Goal: Find specific page/section: Find specific page/section

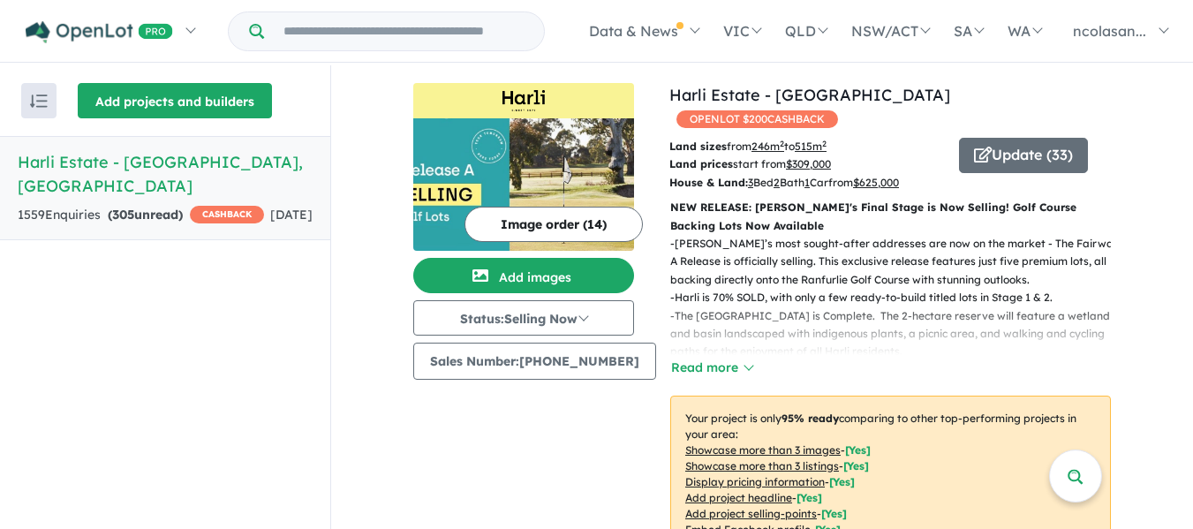
click at [192, 101] on button "Add projects and builders" at bounding box center [175, 100] width 194 height 35
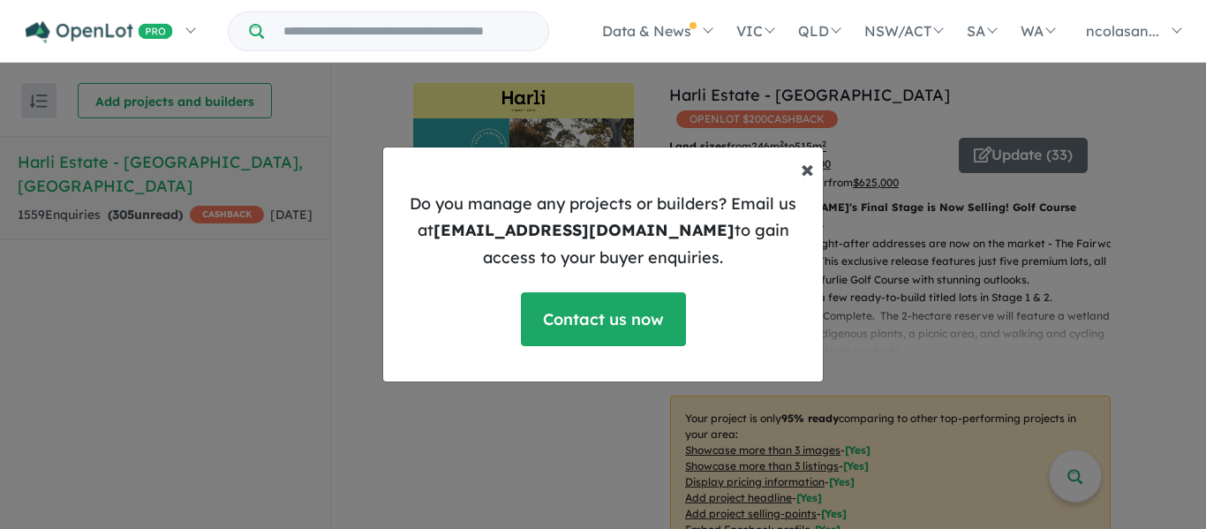
click at [802, 170] on span "×" at bounding box center [807, 168] width 13 height 31
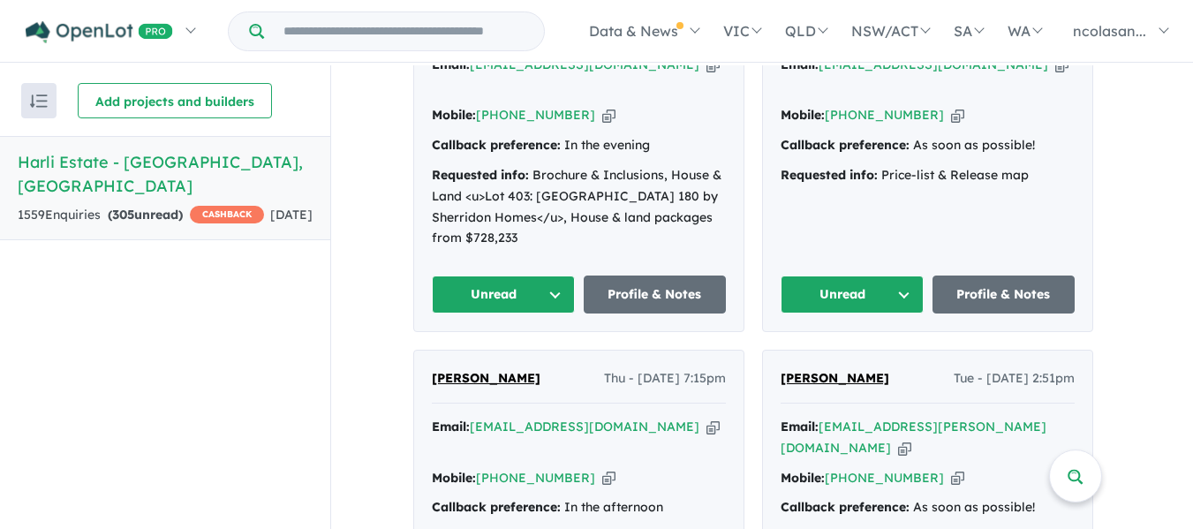
scroll to position [883, 0]
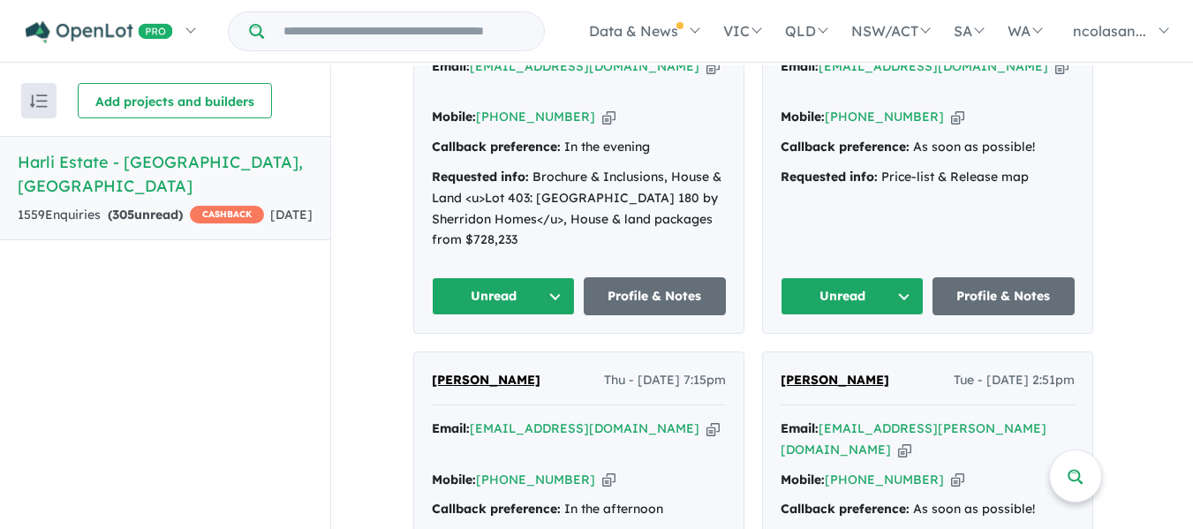
click at [549, 277] on button "Unread" at bounding box center [503, 296] width 143 height 38
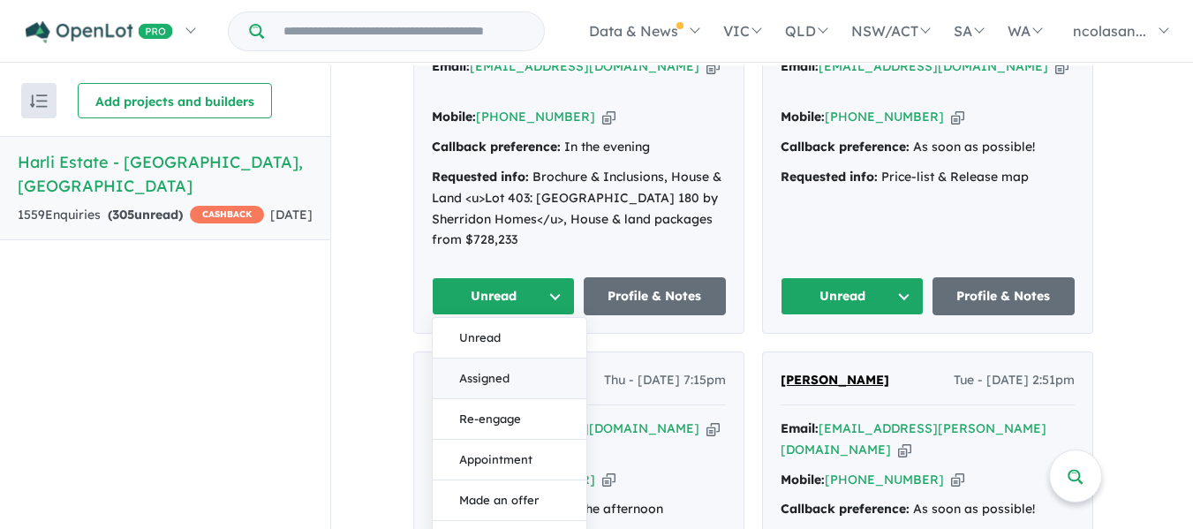
click at [526, 358] on button "Assigned" at bounding box center [510, 378] width 154 height 41
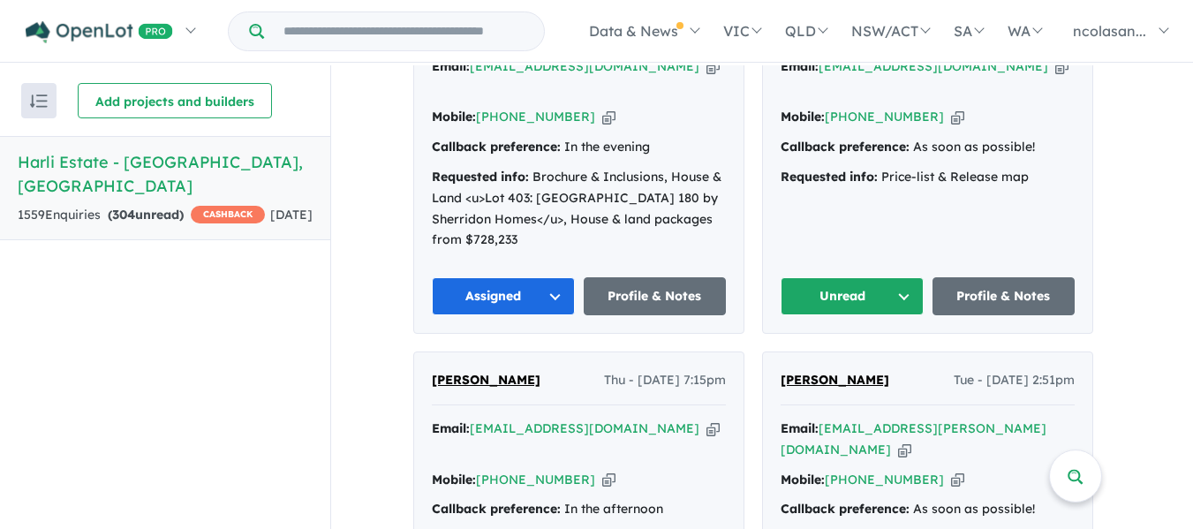
click at [901, 277] on button "Unread" at bounding box center [852, 296] width 143 height 38
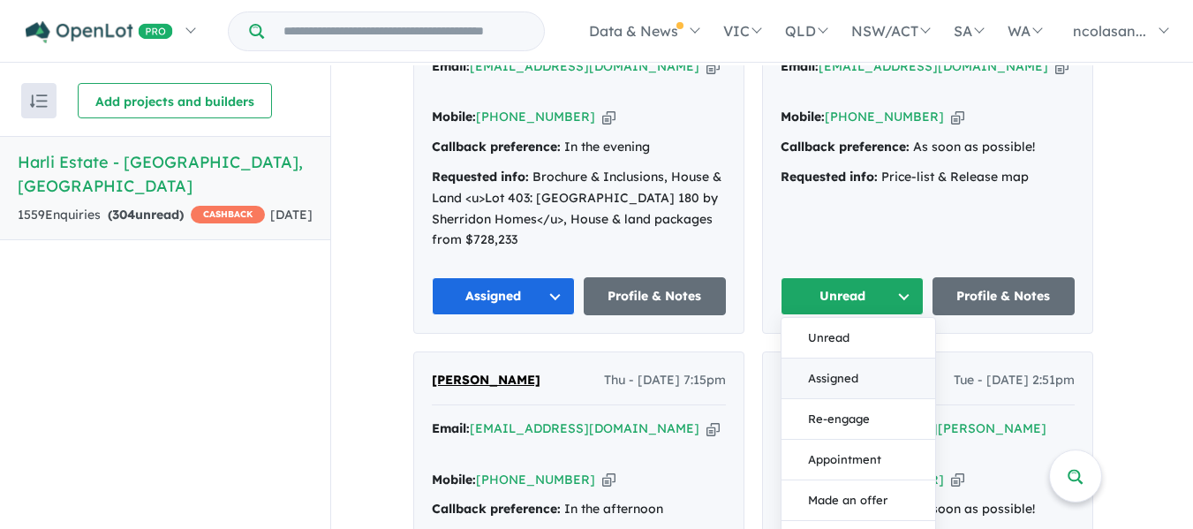
click at [843, 358] on button "Assigned" at bounding box center [858, 378] width 154 height 41
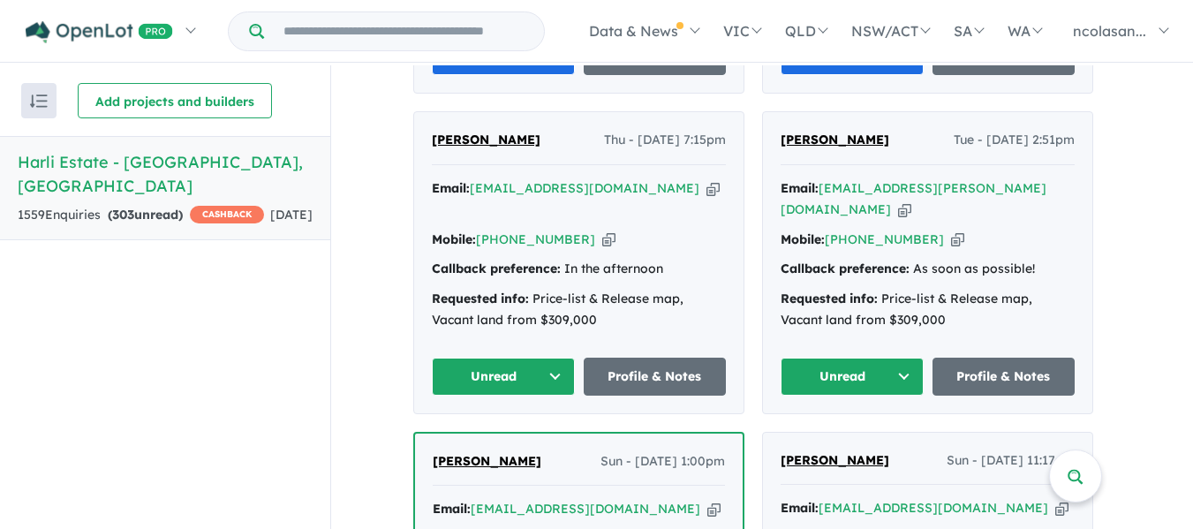
scroll to position [1148, 0]
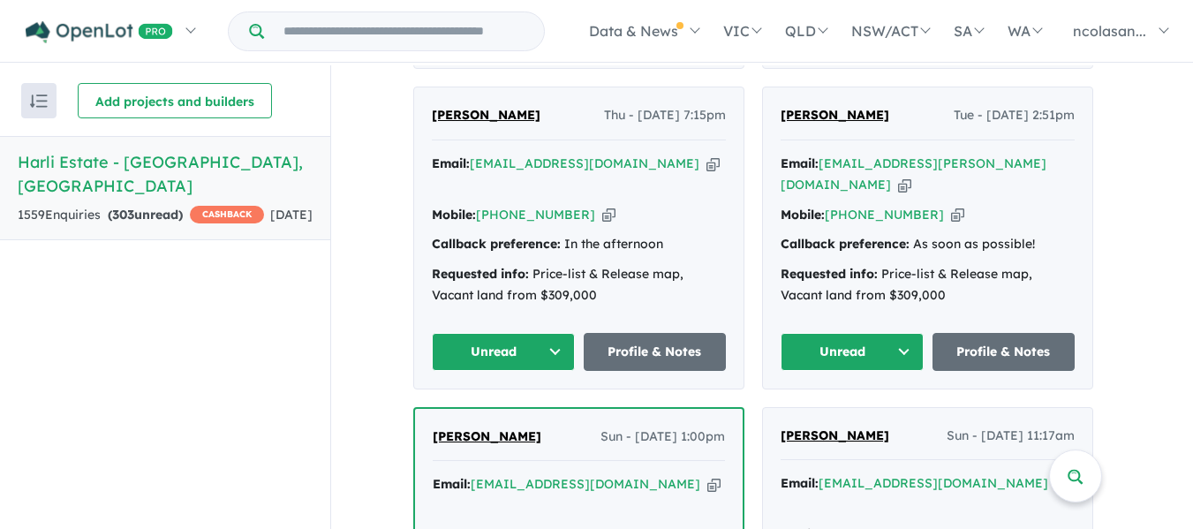
click at [559, 333] on button "Unread" at bounding box center [503, 352] width 143 height 38
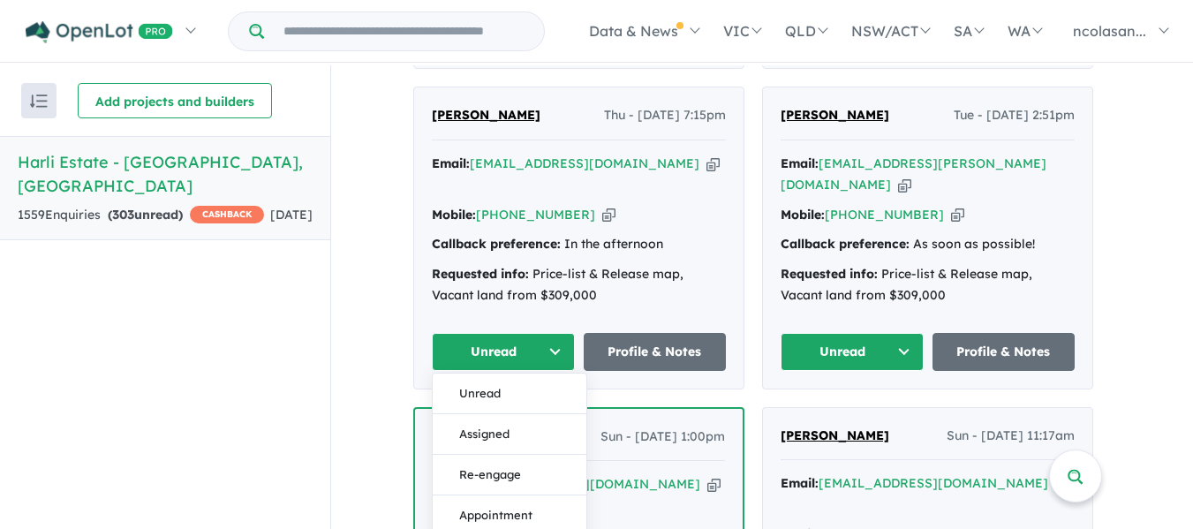
drag, startPoint x: 497, startPoint y: 387, endPoint x: 535, endPoint y: 373, distance: 40.2
click at [498, 414] on button "Assigned" at bounding box center [510, 434] width 154 height 41
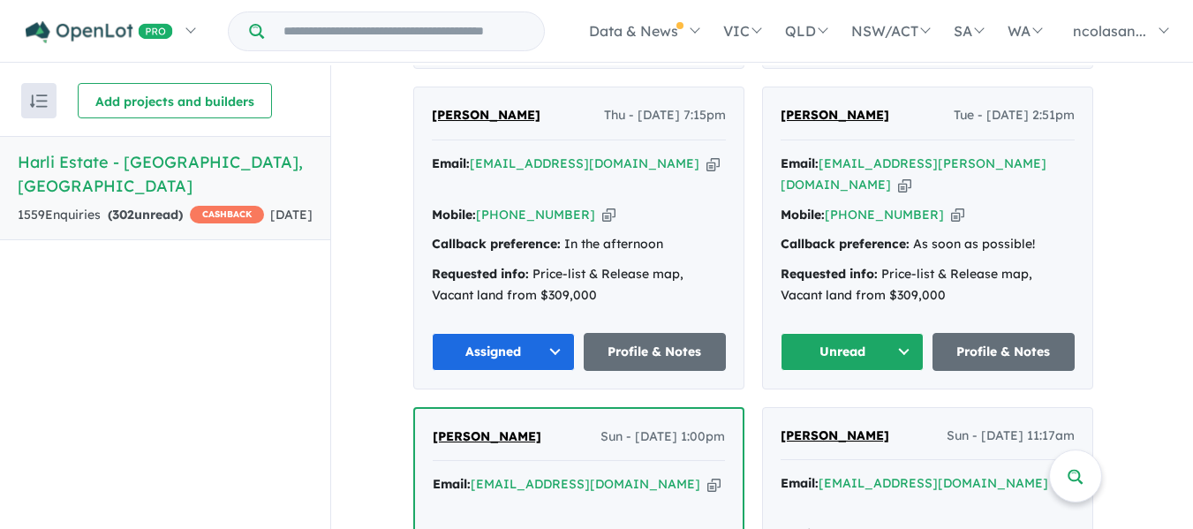
click at [862, 333] on button "Unread" at bounding box center [852, 352] width 143 height 38
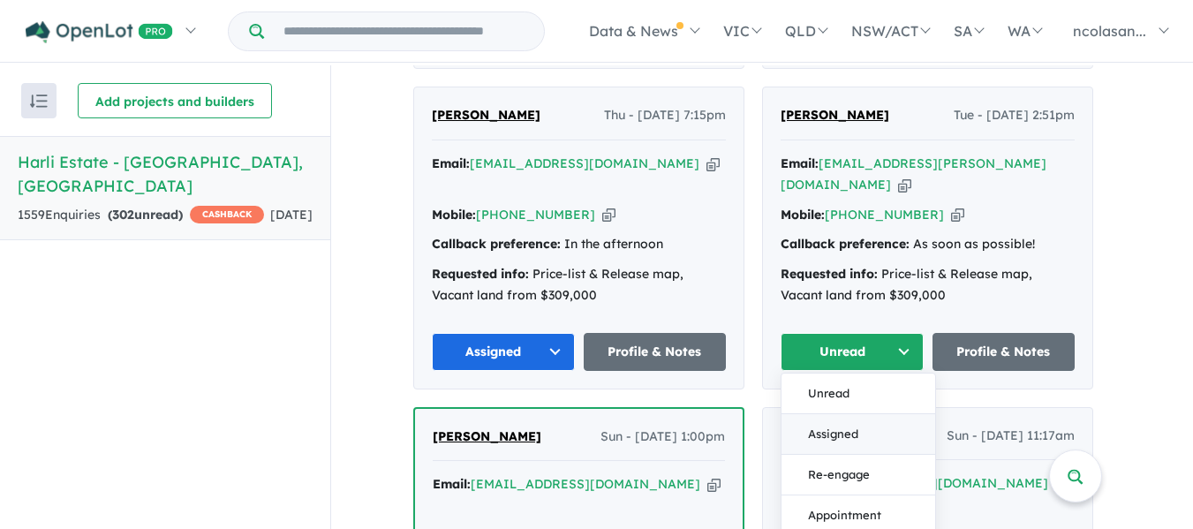
click at [838, 414] on button "Assigned" at bounding box center [858, 434] width 154 height 41
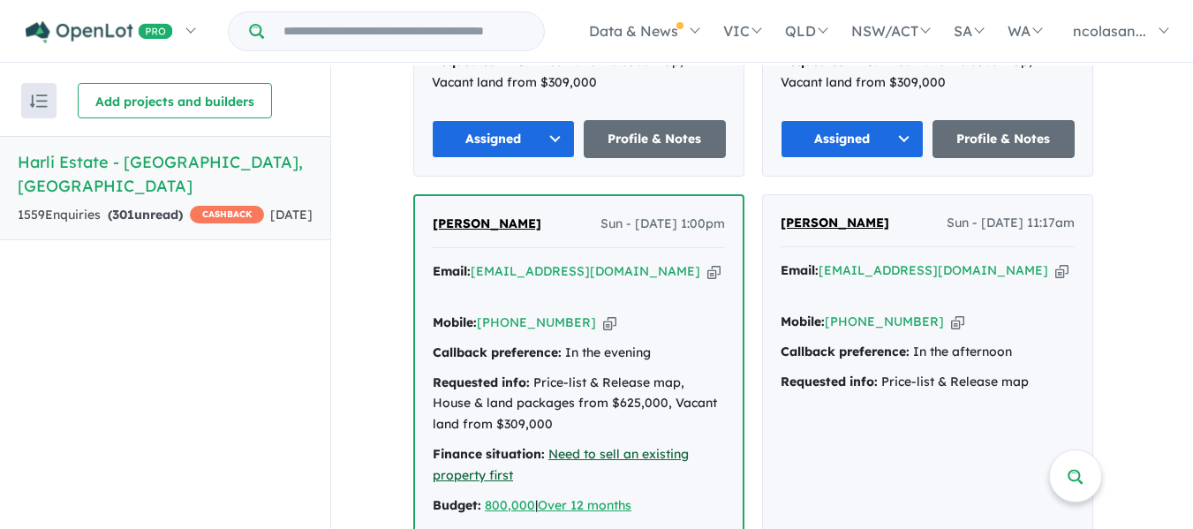
scroll to position [1501, 0]
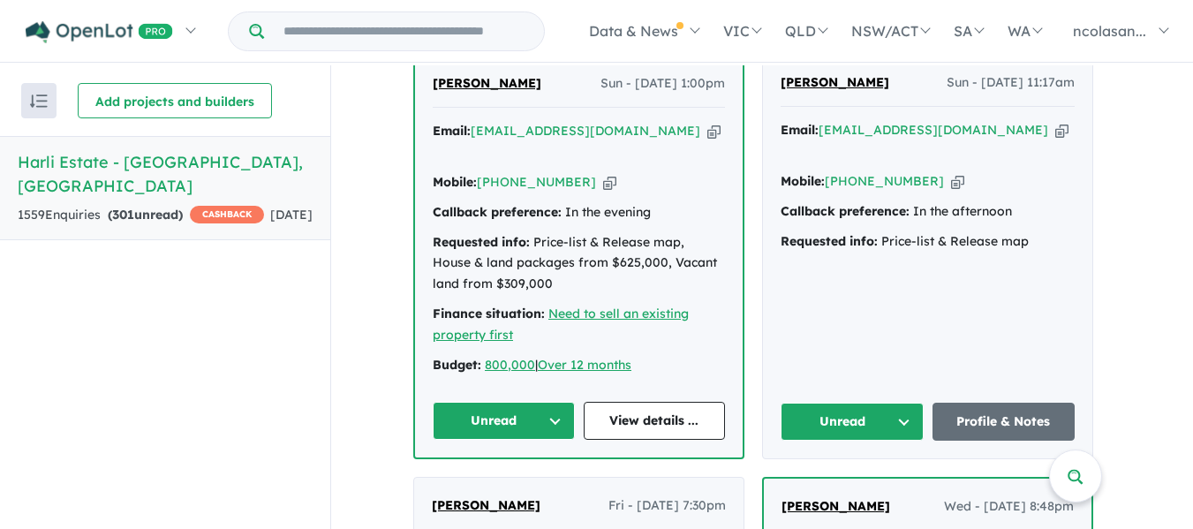
click at [554, 402] on button "Unread" at bounding box center [504, 421] width 142 height 38
drag, startPoint x: 514, startPoint y: 433, endPoint x: 534, endPoint y: 424, distance: 22.1
click at [517, 483] on button "Assigned" at bounding box center [511, 503] width 154 height 41
click at [832, 403] on button "Unread" at bounding box center [852, 422] width 143 height 38
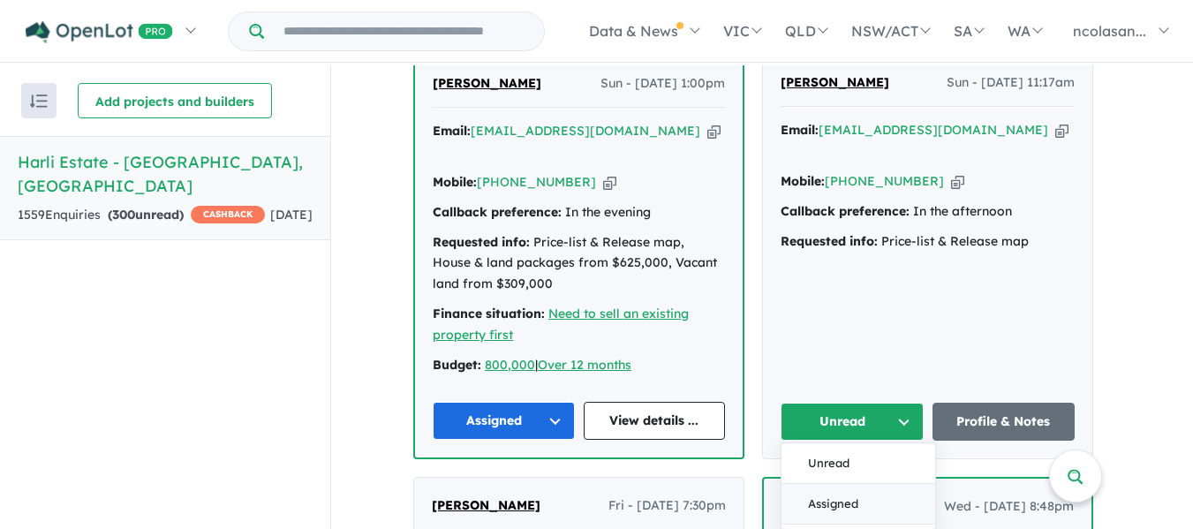
click at [834, 484] on button "Assigned" at bounding box center [858, 504] width 154 height 41
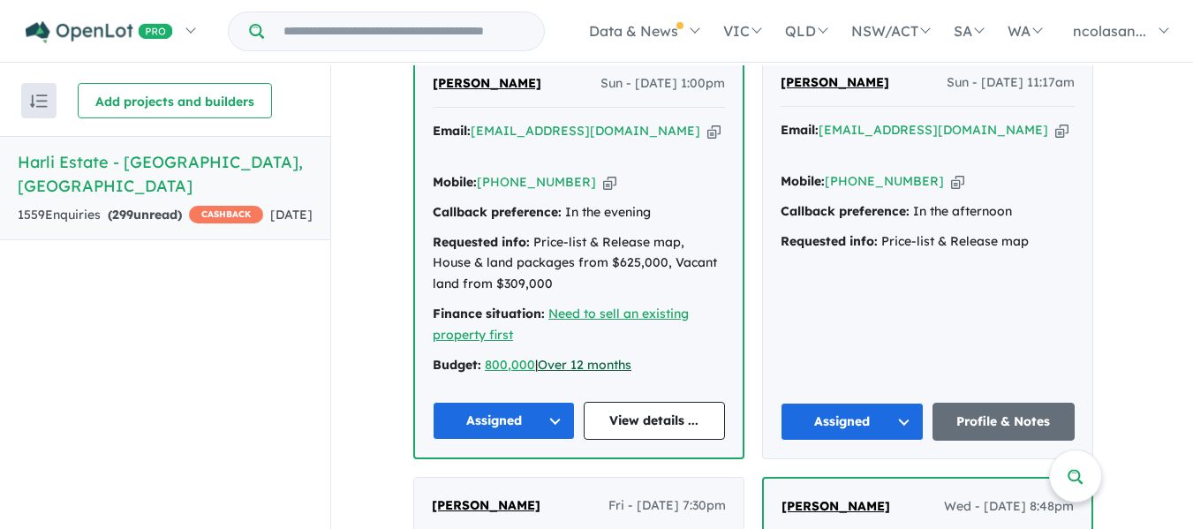
scroll to position [1942, 0]
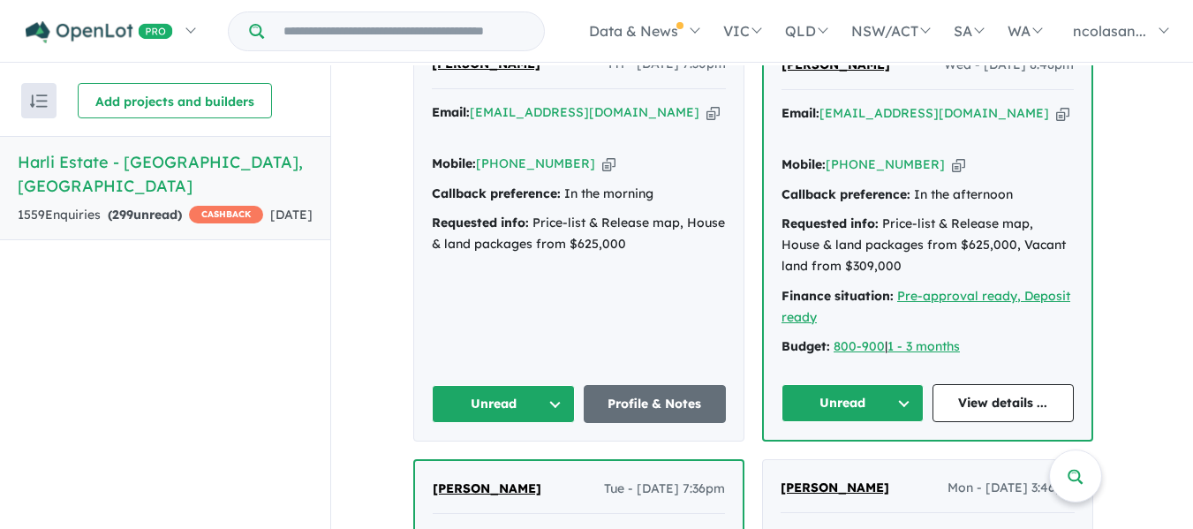
click at [537, 385] on button "Unread" at bounding box center [503, 404] width 143 height 38
click at [540, 466] on button "Assigned" at bounding box center [510, 486] width 154 height 41
click at [862, 384] on button "Unread" at bounding box center [852, 403] width 142 height 38
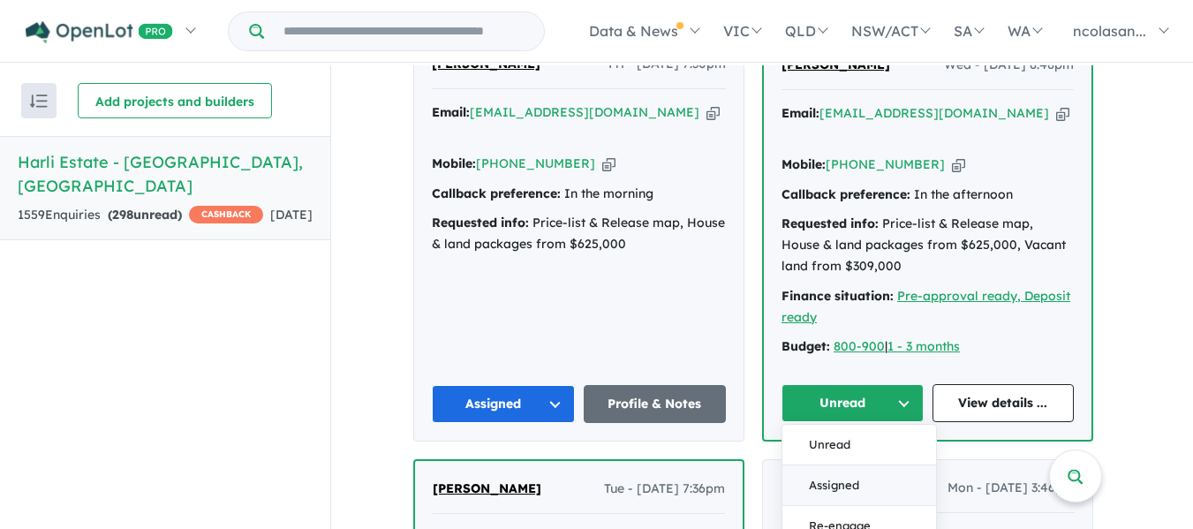
click at [832, 465] on button "Assigned" at bounding box center [859, 485] width 154 height 41
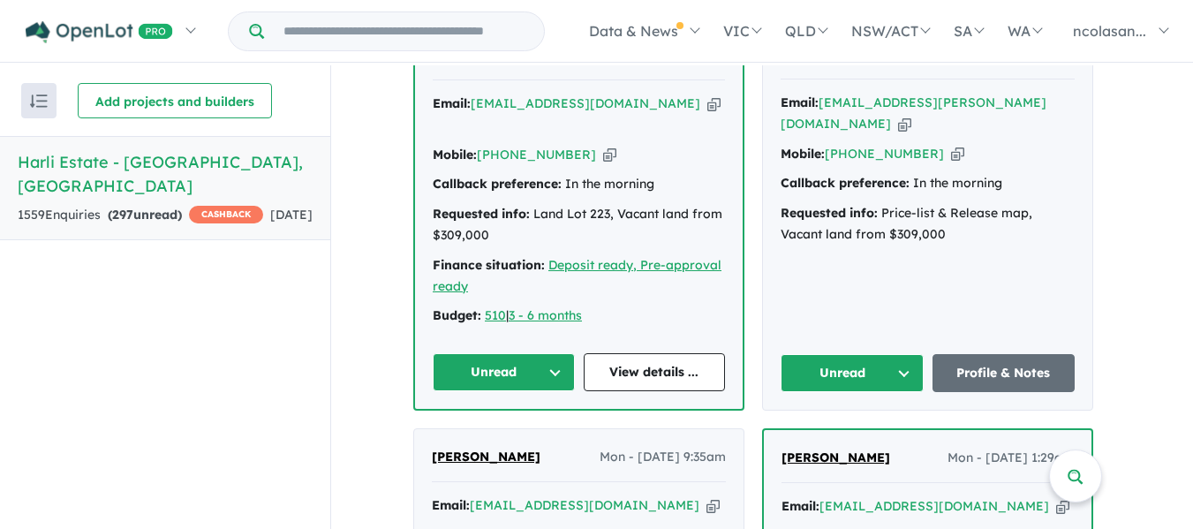
scroll to position [2384, 0]
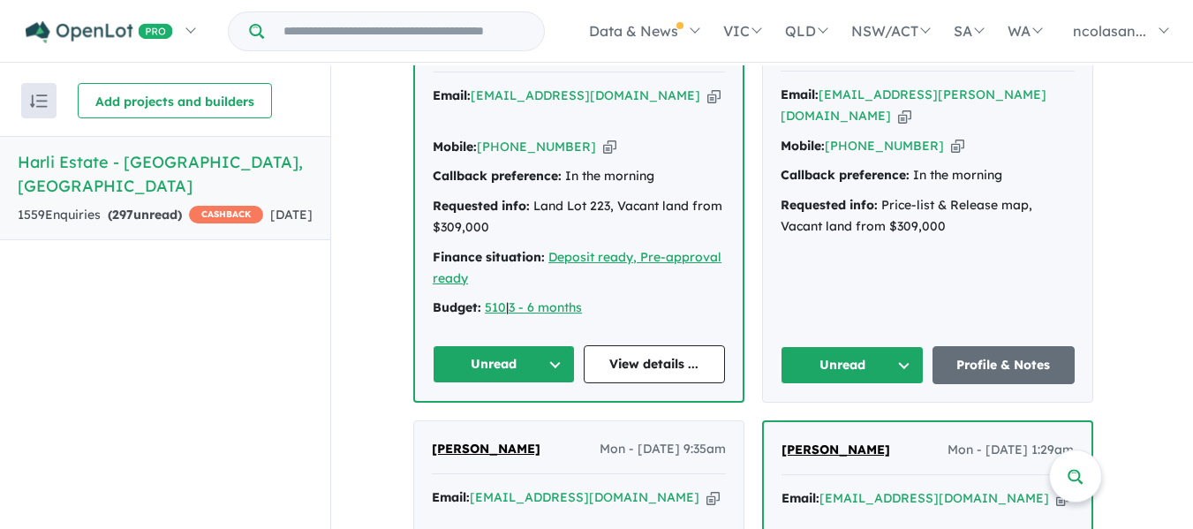
click at [554, 345] on button "Unread" at bounding box center [504, 364] width 142 height 38
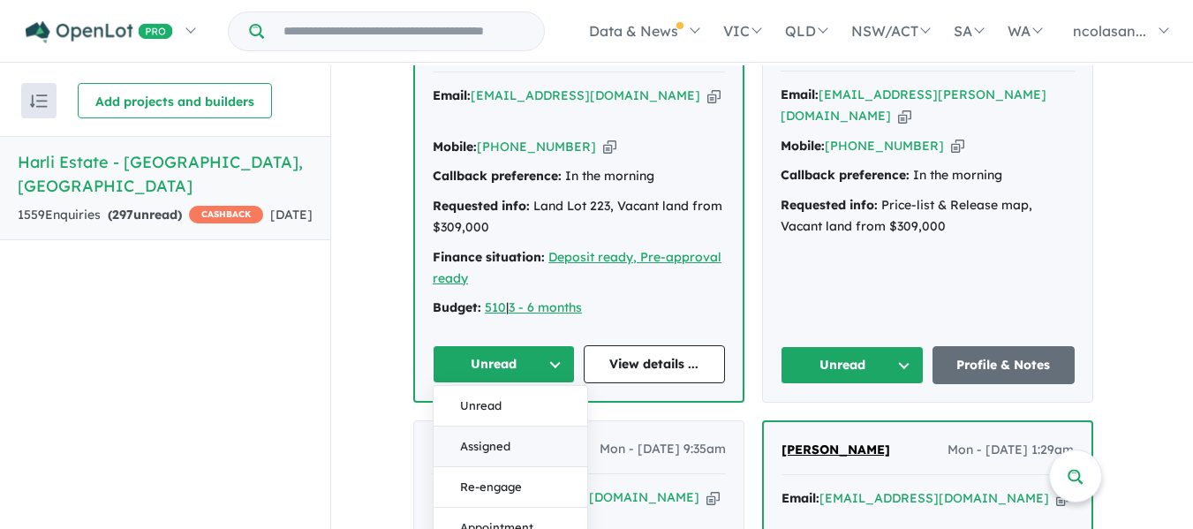
click at [540, 426] on button "Assigned" at bounding box center [511, 446] width 154 height 41
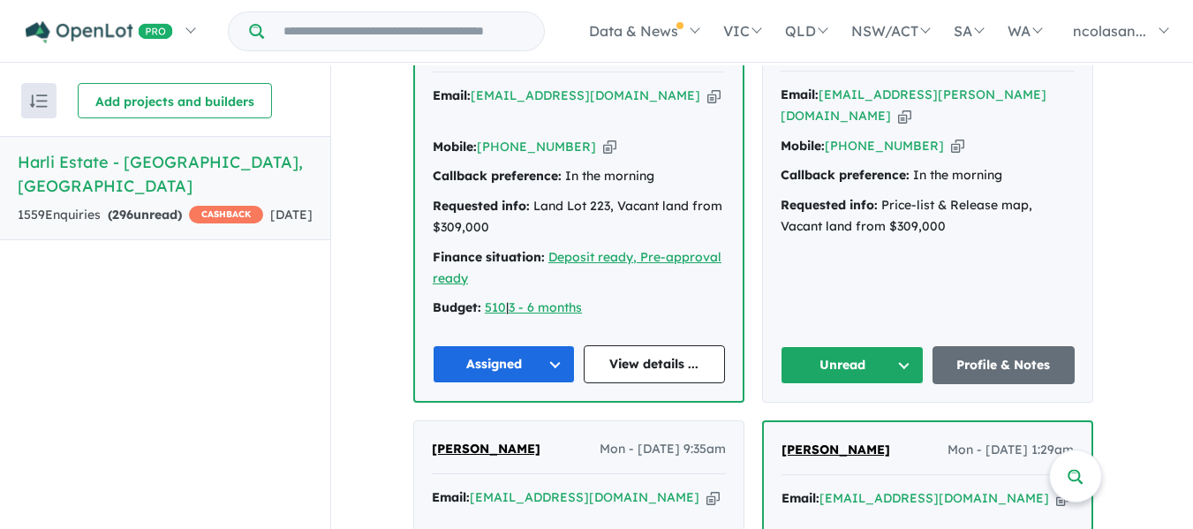
click at [889, 346] on button "Unread" at bounding box center [852, 365] width 143 height 38
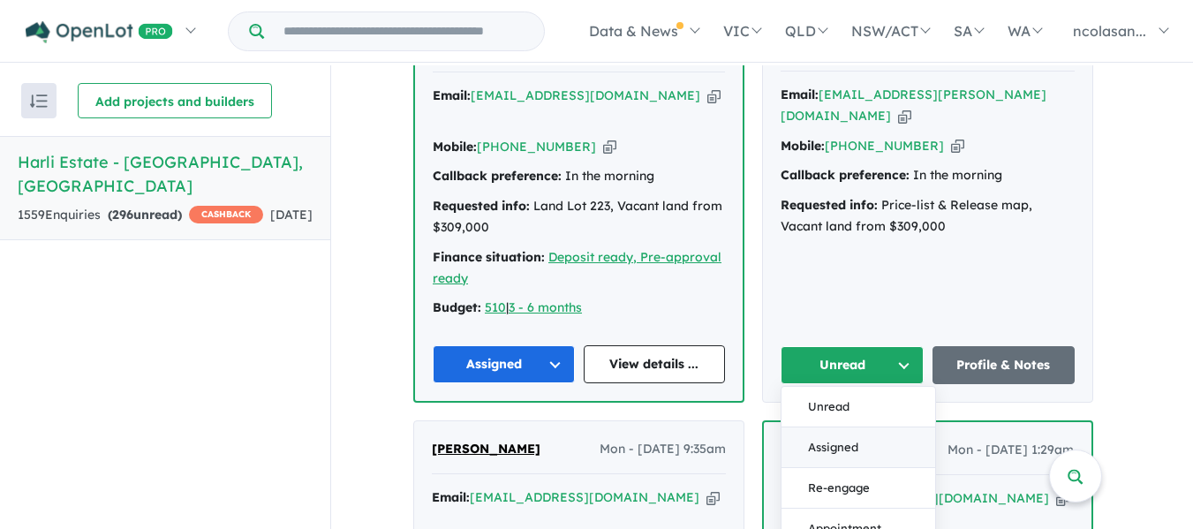
click at [854, 427] on button "Assigned" at bounding box center [858, 447] width 154 height 41
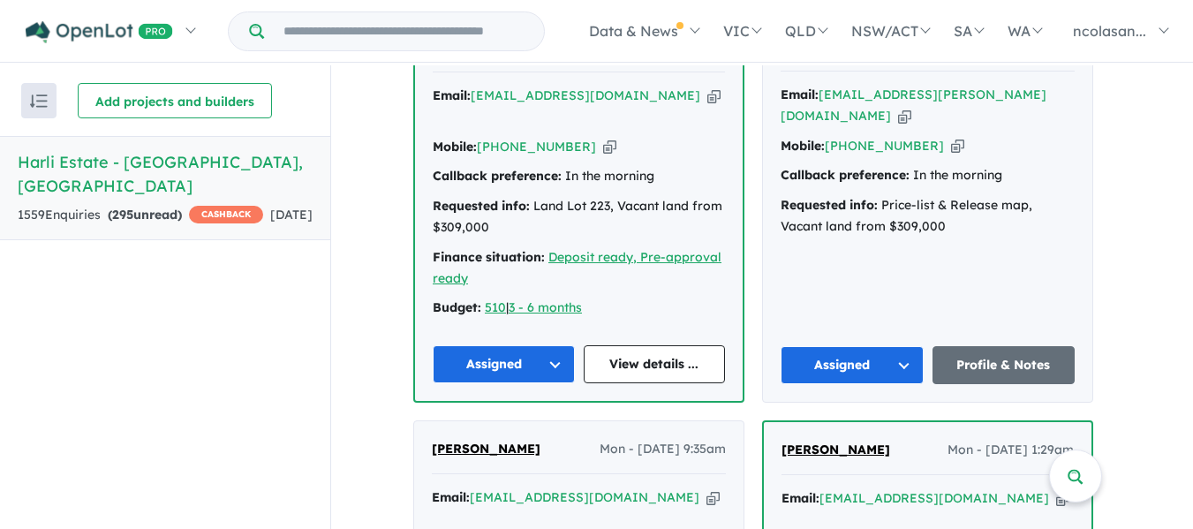
scroll to position [2296, 0]
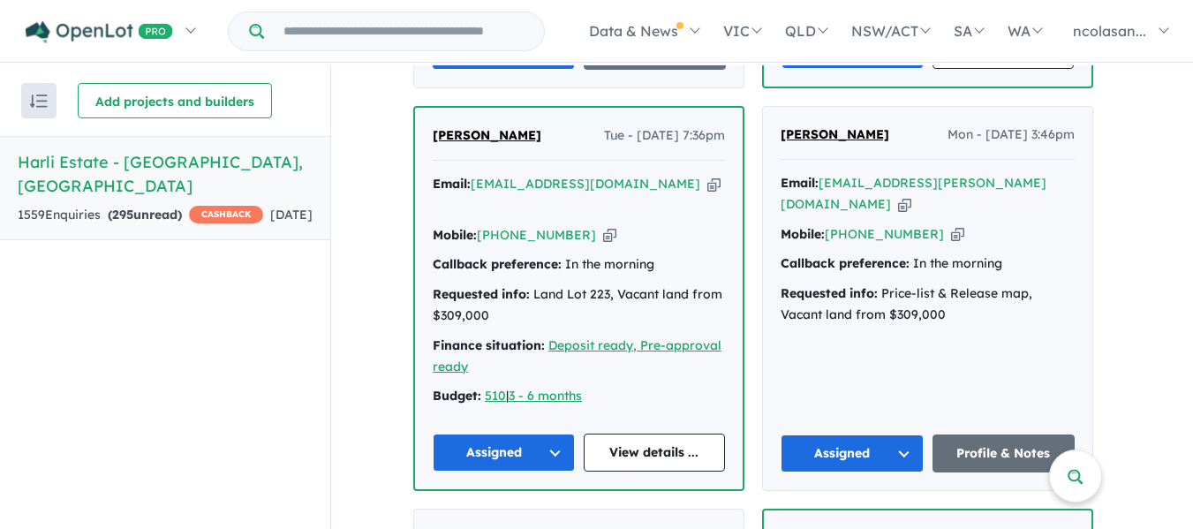
click at [349, 34] on input "Try estate name, suburb, builder or developer" at bounding box center [404, 31] width 273 height 38
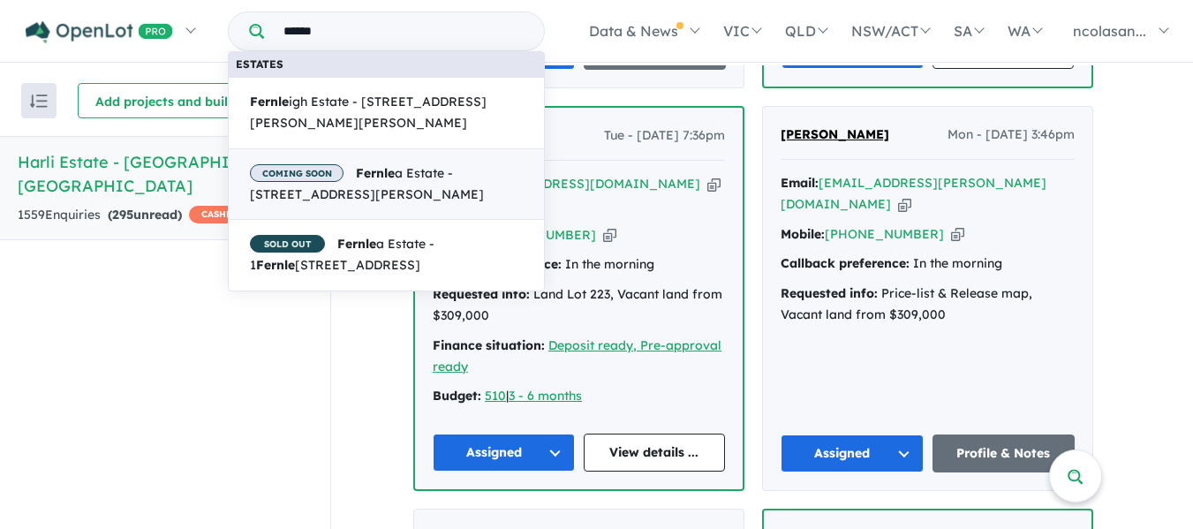
type input "******"
click at [369, 180] on strong "Fernle" at bounding box center [375, 173] width 39 height 16
click at [347, 180] on span "COMING SOON Fernle a Estate - [STREET_ADDRESS][PERSON_NAME]" at bounding box center [386, 184] width 273 height 42
